Goal: Transaction & Acquisition: Purchase product/service

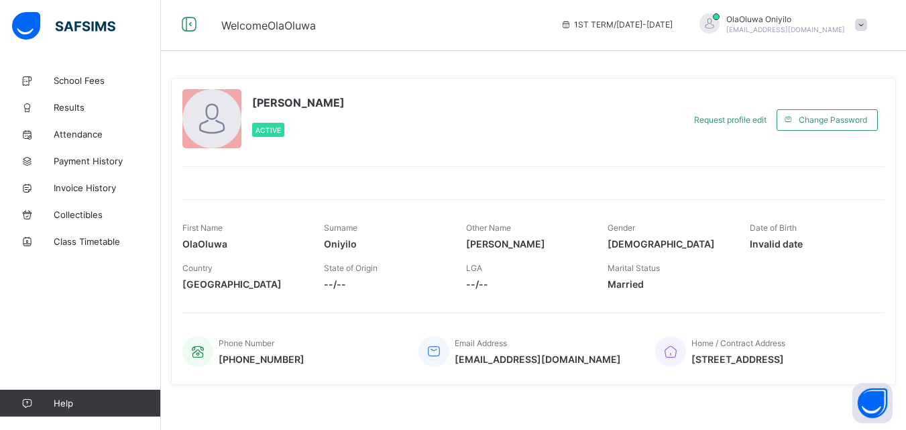
scroll to position [11, 0]
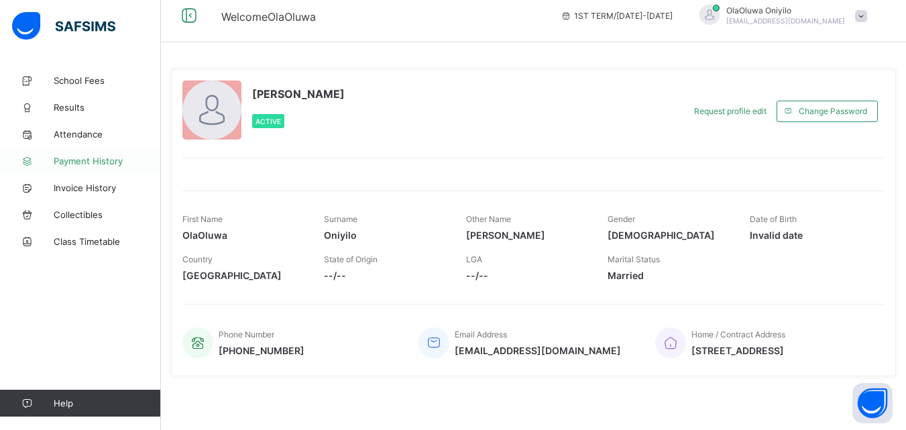
click at [70, 155] on link "Payment History" at bounding box center [80, 161] width 161 height 27
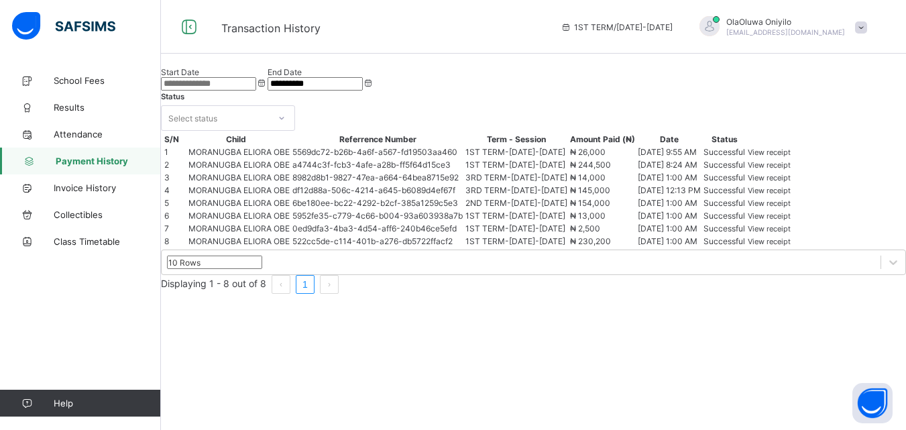
click at [791, 157] on span "View receipt" at bounding box center [769, 152] width 43 height 9
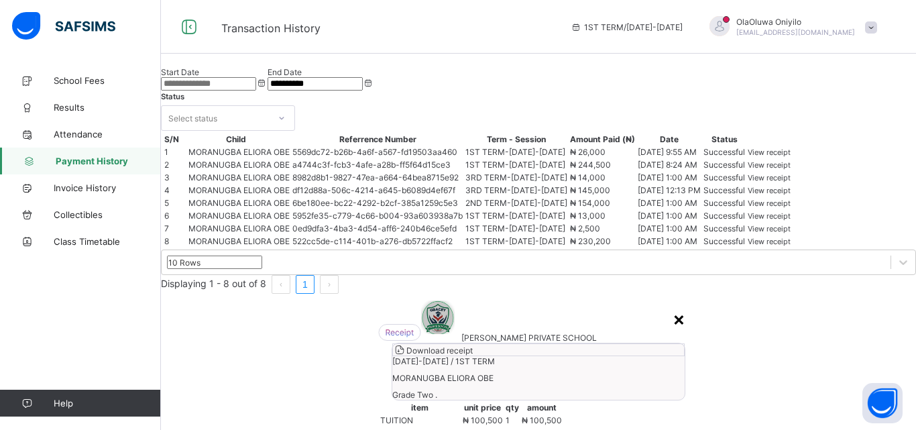
click at [673, 307] on div "×" at bounding box center [679, 318] width 13 height 23
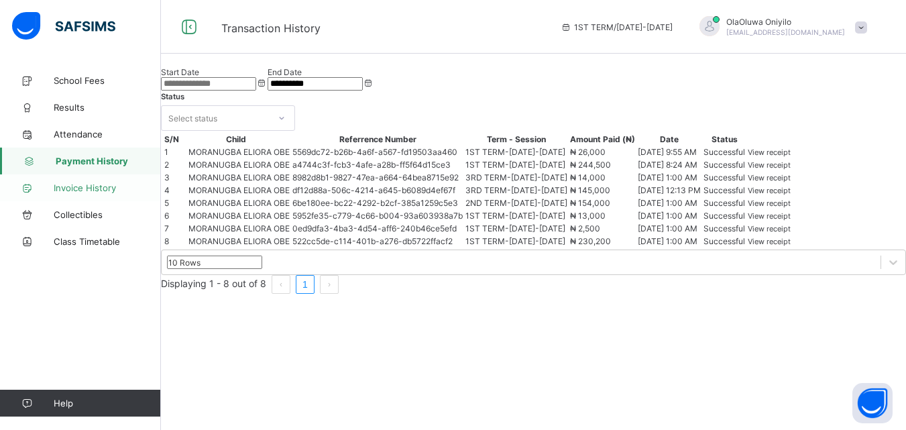
click at [78, 188] on span "Invoice History" at bounding box center [107, 187] width 107 height 11
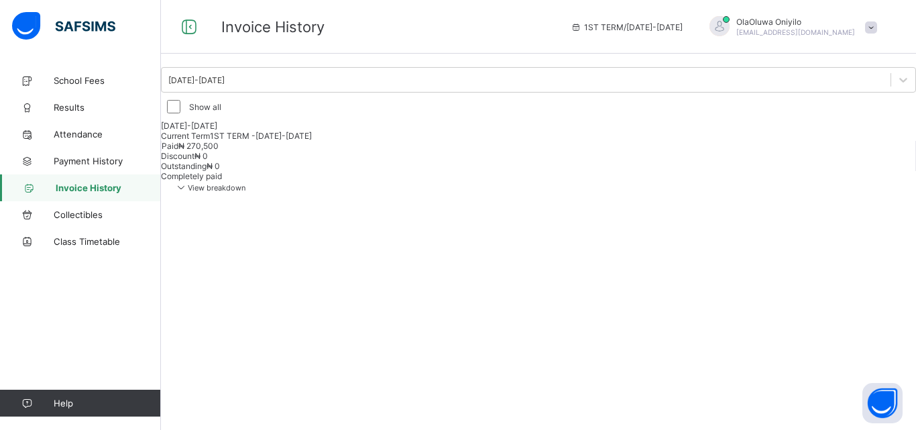
click at [245, 192] on span "View breakdown" at bounding box center [209, 187] width 71 height 9
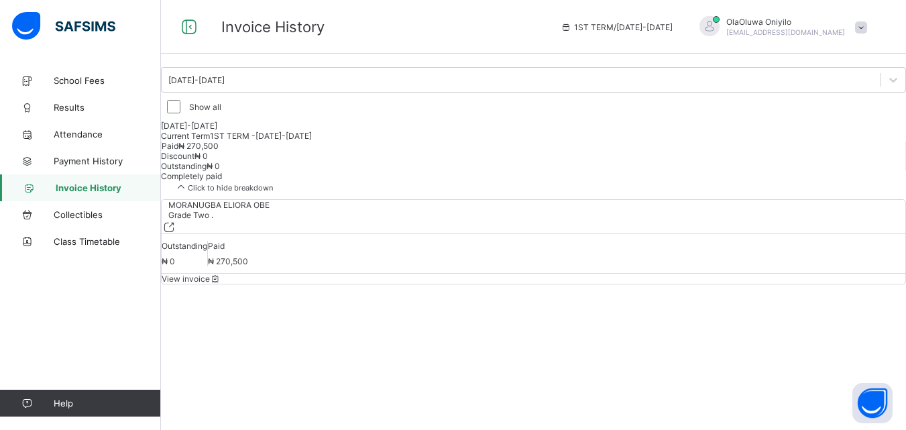
scroll to position [21, 0]
click at [307, 284] on div "MORANUGBA ELIORA OBE Grade Two . Outstanding ₦ 0 Paid ₦ 270,500 View invoice" at bounding box center [533, 241] width 745 height 85
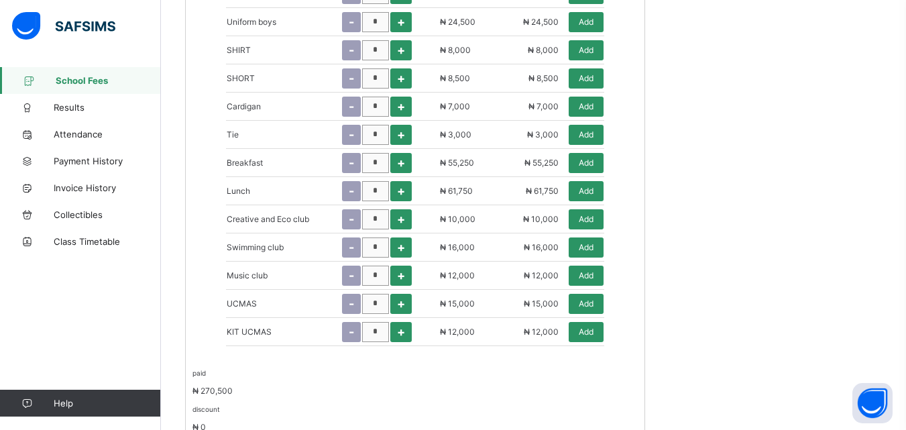
scroll to position [738, 0]
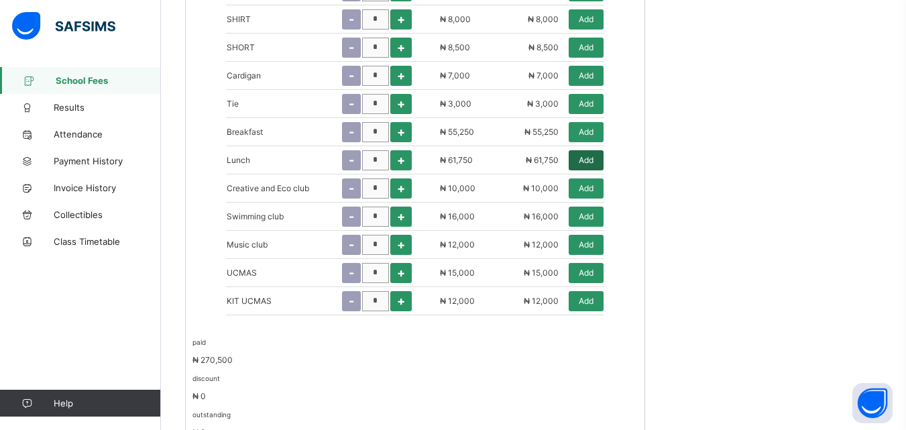
click at [591, 162] on span "Add" at bounding box center [586, 160] width 15 height 10
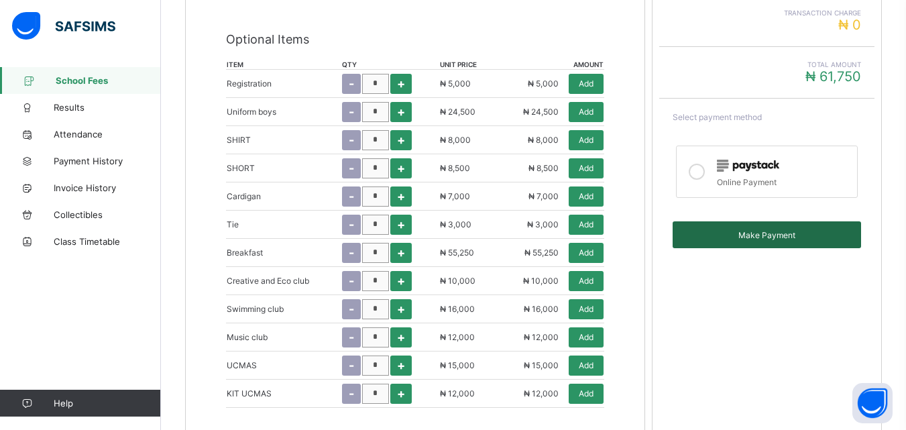
scroll to position [590, 0]
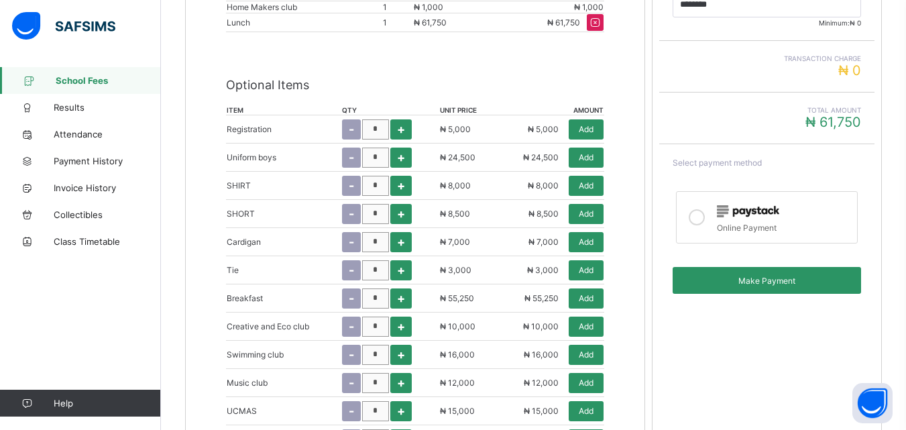
click at [704, 217] on icon at bounding box center [697, 217] width 16 height 16
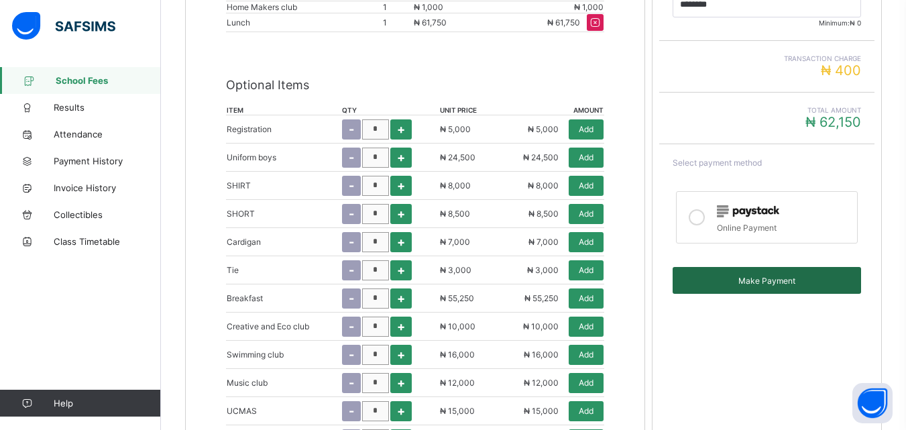
click at [766, 281] on span "Make Payment" at bounding box center [767, 281] width 168 height 10
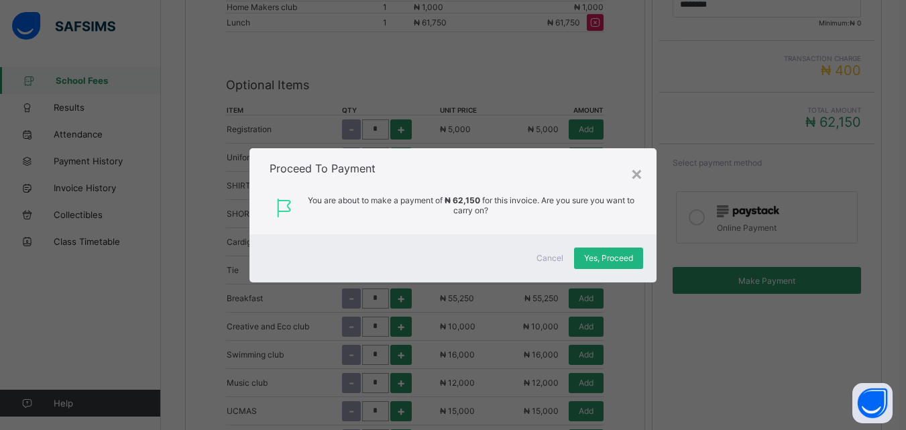
click at [604, 253] on span "Yes, Proceed" at bounding box center [608, 258] width 49 height 10
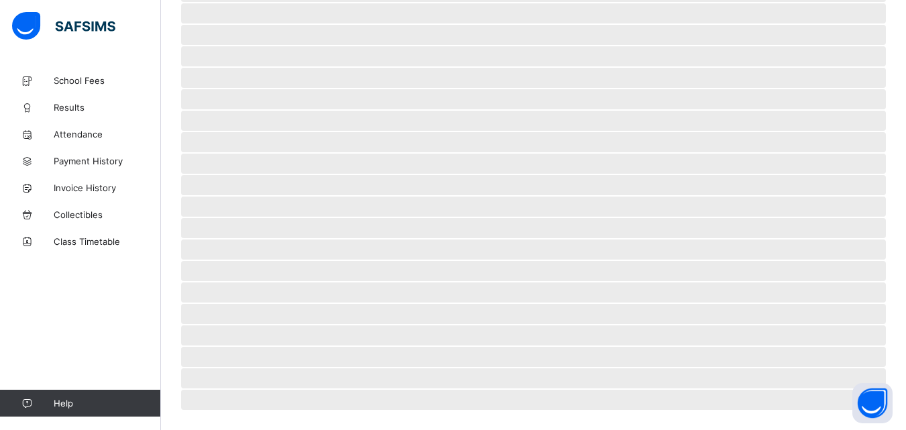
scroll to position [83, 0]
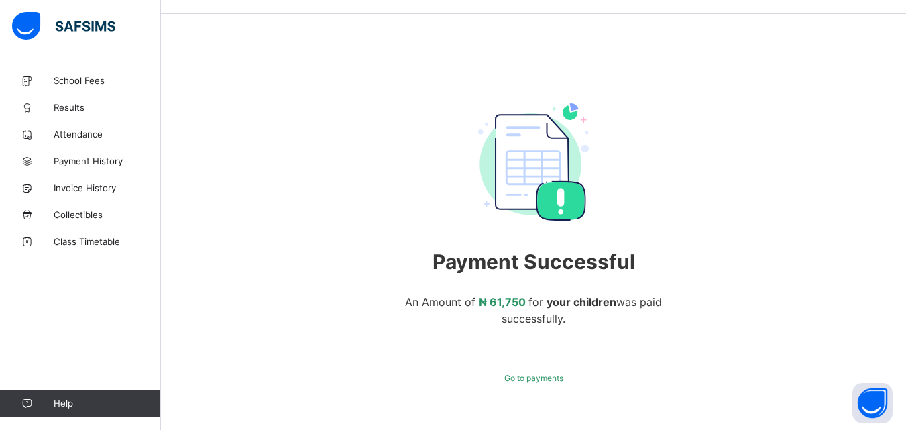
scroll to position [76, 0]
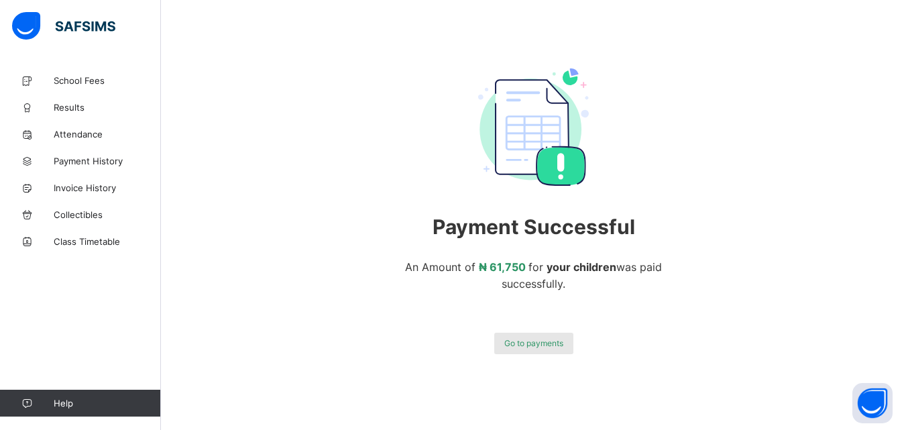
click at [543, 345] on span "Go to payments" at bounding box center [533, 343] width 59 height 10
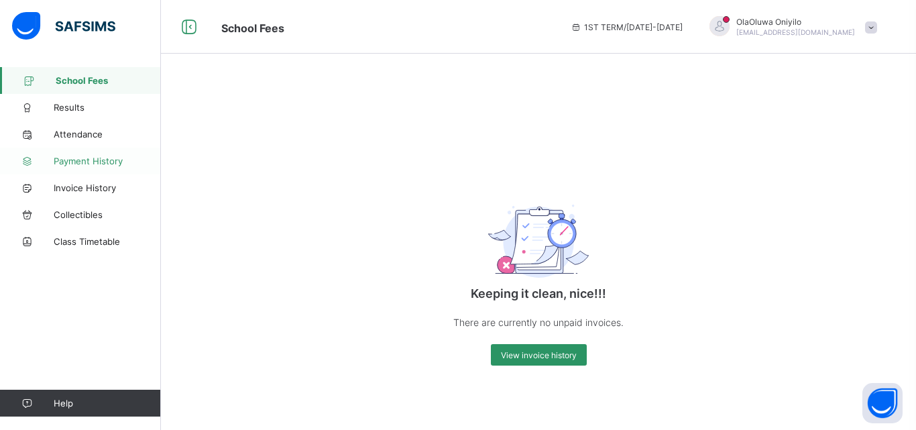
click at [85, 164] on span "Payment History" at bounding box center [107, 161] width 107 height 11
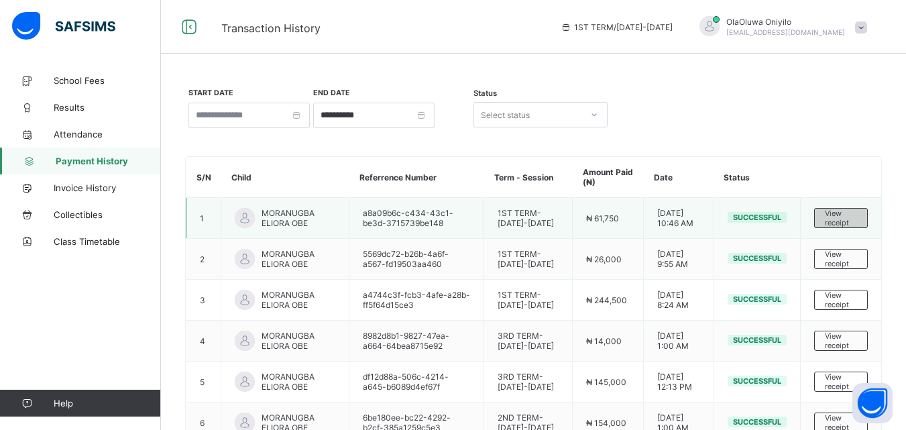
click at [856, 215] on span "View receipt" at bounding box center [841, 218] width 32 height 19
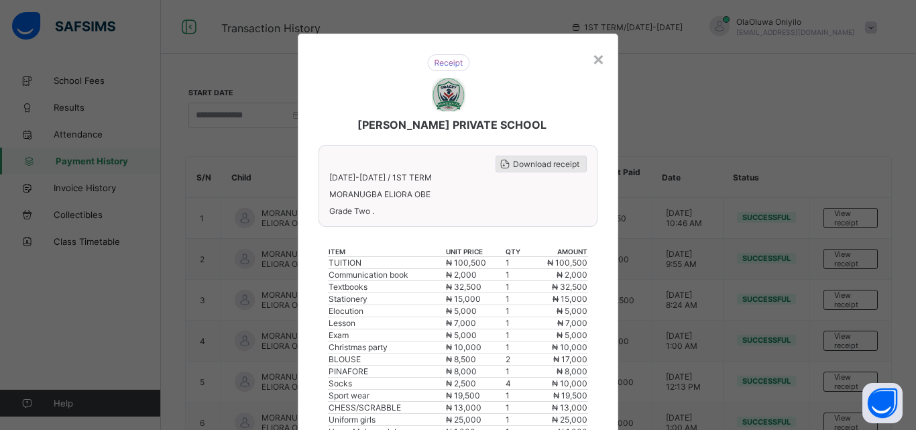
click at [534, 166] on span "Download receipt" at bounding box center [546, 164] width 66 height 10
click at [594, 55] on div "×" at bounding box center [598, 58] width 13 height 23
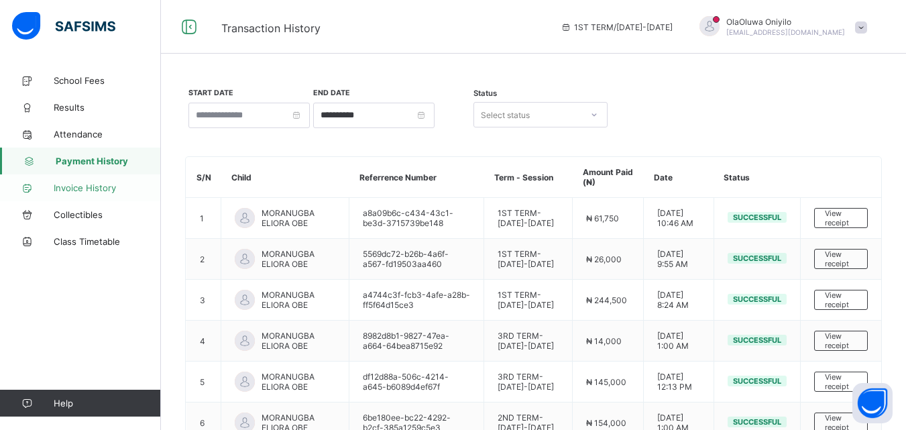
click at [70, 185] on span "Invoice History" at bounding box center [107, 187] width 107 height 11
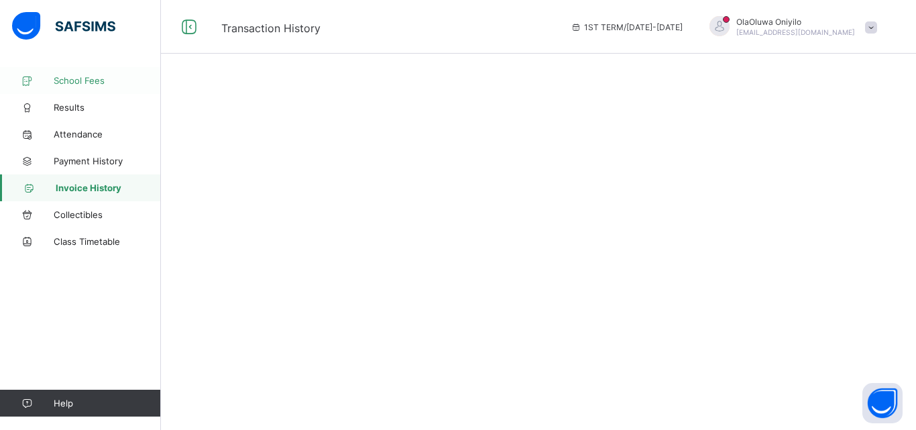
click at [74, 76] on span "School Fees" at bounding box center [107, 80] width 107 height 11
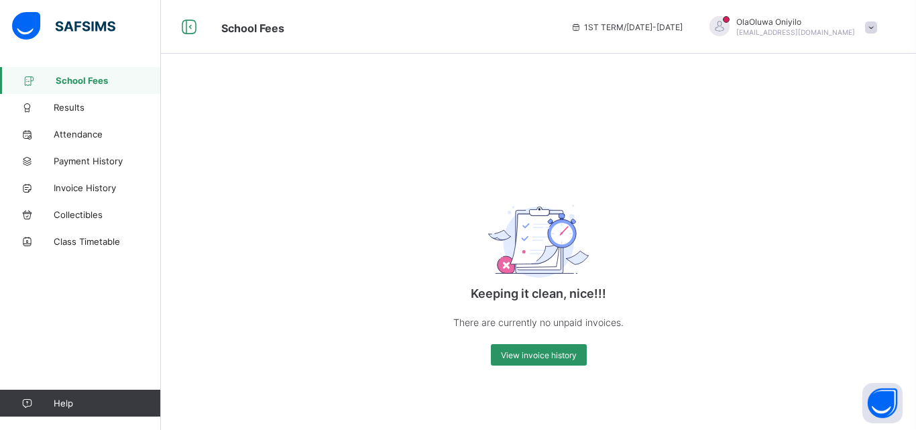
click at [872, 16] on div "OlaOluwa Oniyilo [EMAIL_ADDRESS][DOMAIN_NAME]" at bounding box center [790, 27] width 188 height 22
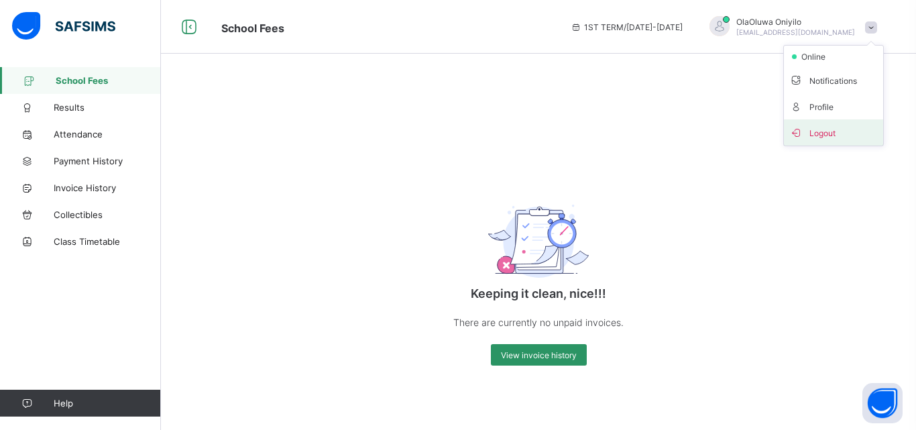
click at [822, 139] on span "Logout" at bounding box center [833, 132] width 89 height 15
